Goal: Task Accomplishment & Management: Manage account settings

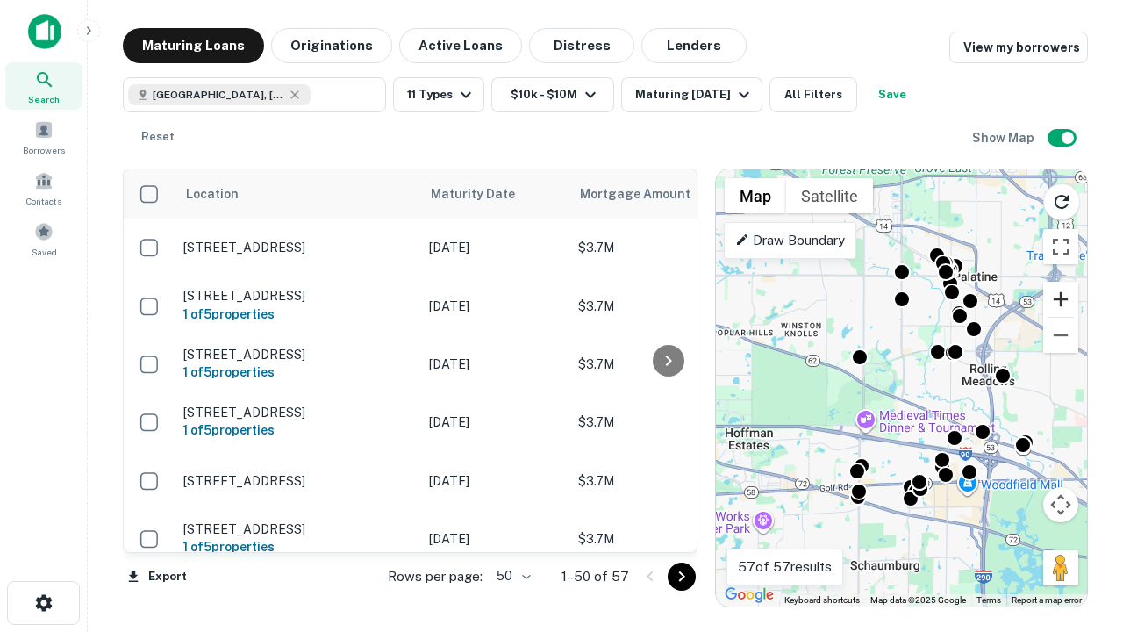
click at [1061, 299] on button "Zoom in" at bounding box center [1061, 299] width 35 height 35
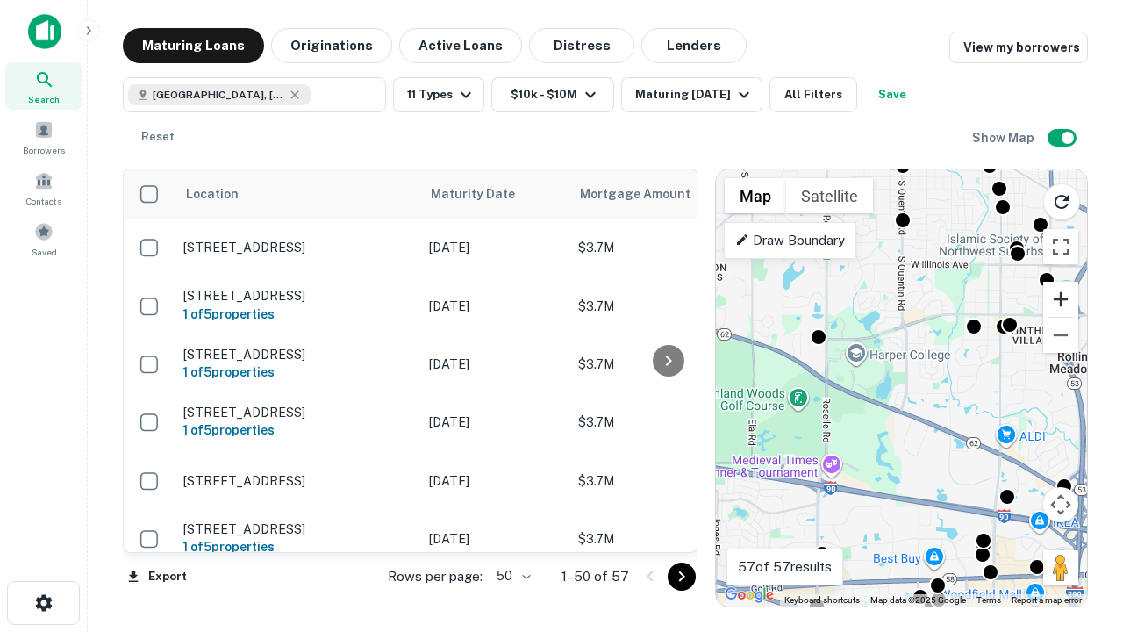
click at [1061, 299] on button "Zoom in" at bounding box center [1061, 299] width 35 height 35
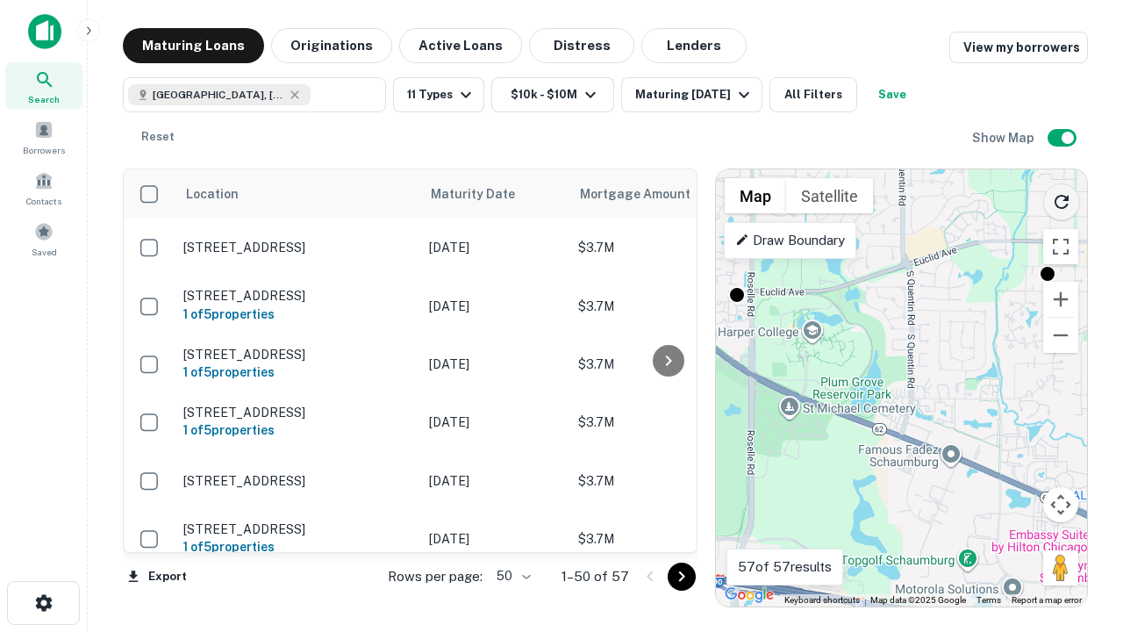
click at [1062, 198] on icon "Reload search area" at bounding box center [1061, 201] width 21 height 21
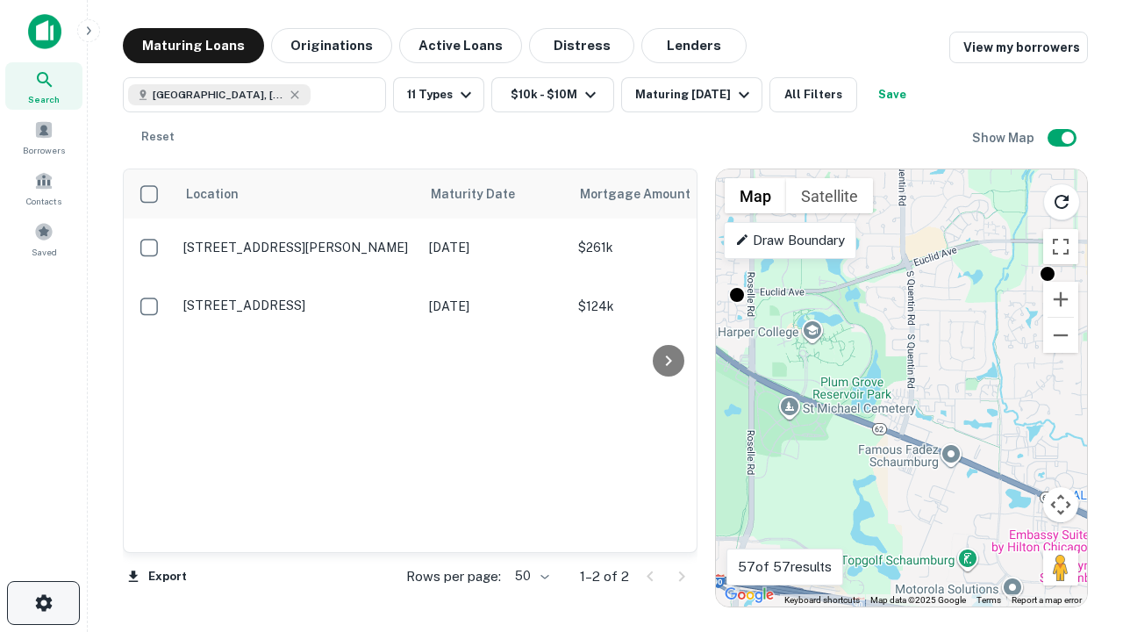
click at [43, 603] on icon "button" at bounding box center [43, 602] width 21 height 21
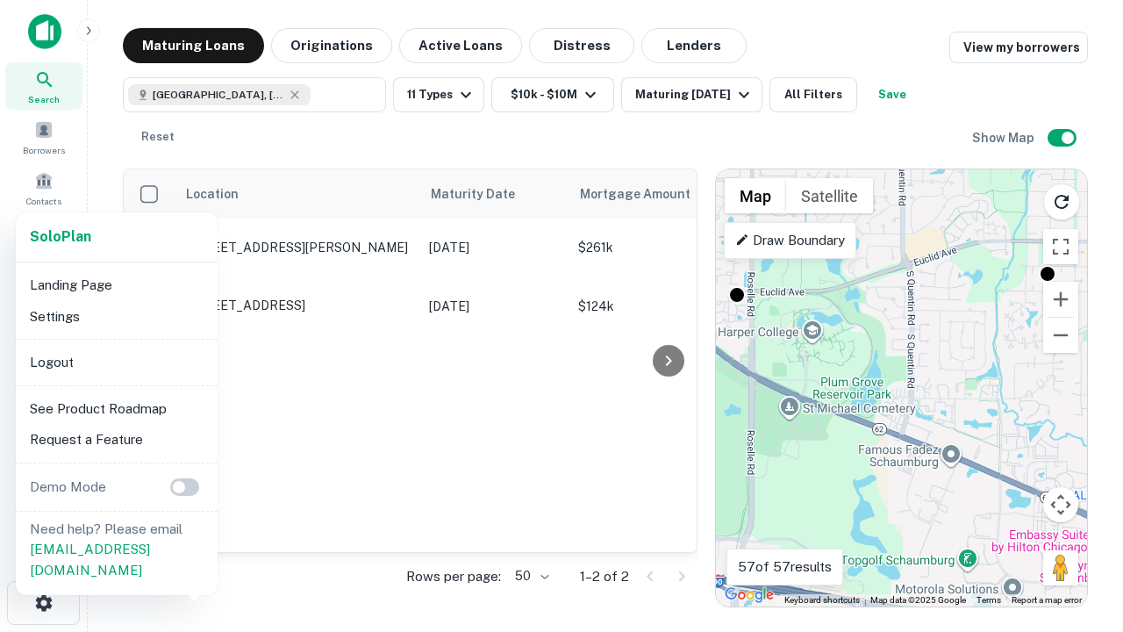
click at [116, 362] on li "Logout" at bounding box center [117, 363] width 188 height 32
